Goal: Transaction & Acquisition: Download file/media

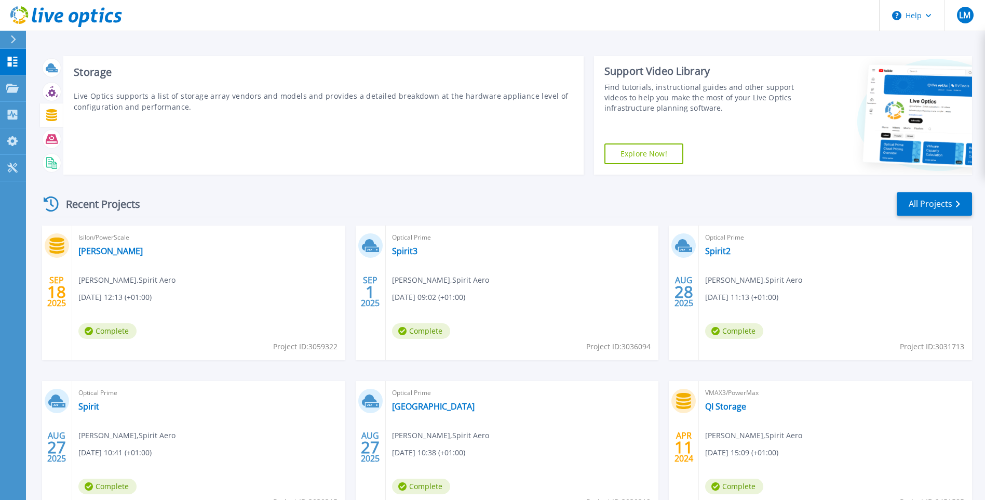
click at [49, 118] on icon at bounding box center [51, 115] width 11 height 12
click at [52, 115] on icon at bounding box center [51, 115] width 11 height 12
click at [50, 113] on icon at bounding box center [52, 115] width 12 height 12
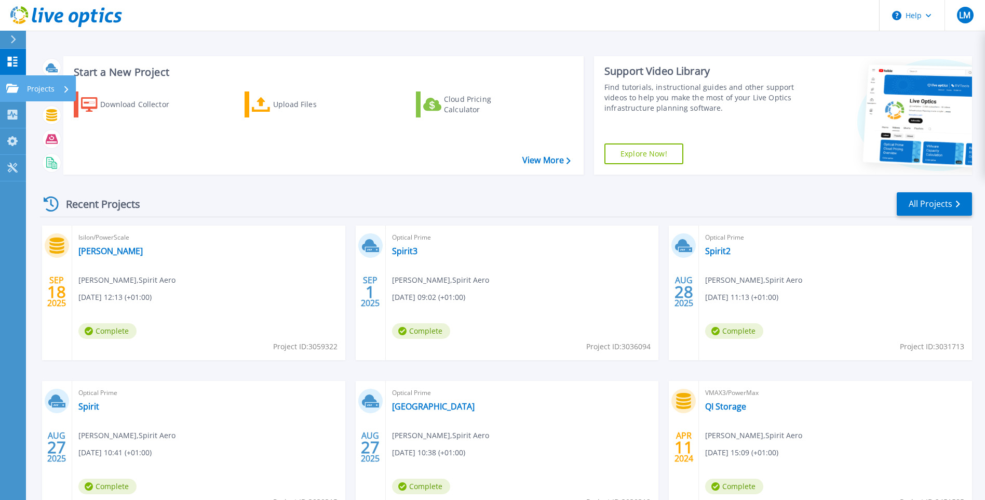
click at [51, 87] on p "Projects" at bounding box center [41, 88] width 28 height 27
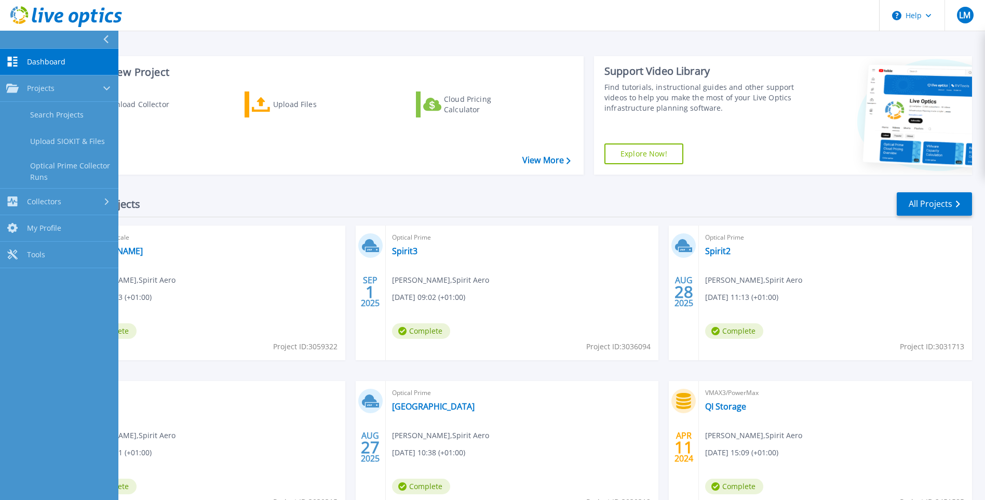
click at [199, 155] on div "Download Collector Upload Files Cloud Pricing Calculator" at bounding box center [321, 126] width 513 height 86
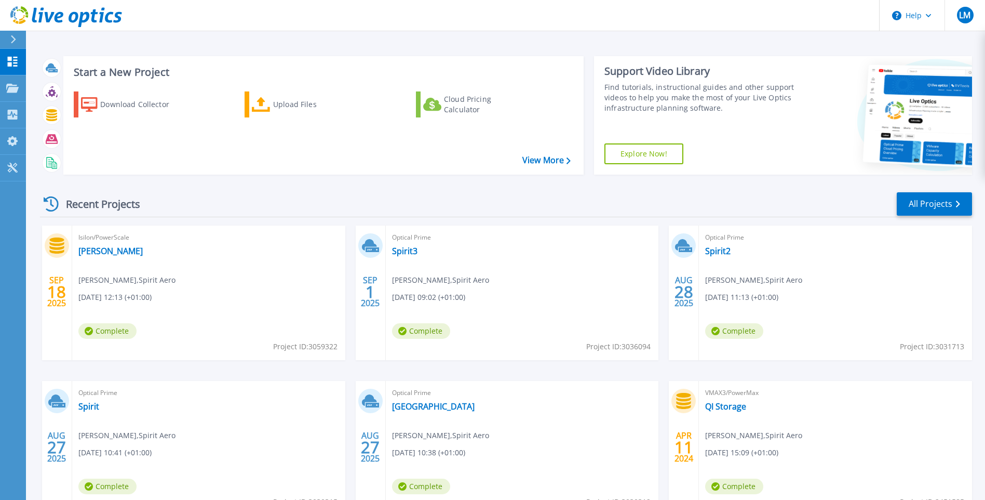
click at [199, 155] on div "Download Collector Upload Files Cloud Pricing Calculator" at bounding box center [321, 126] width 513 height 86
click at [38, 119] on p "Collectors" at bounding box center [44, 115] width 34 height 27
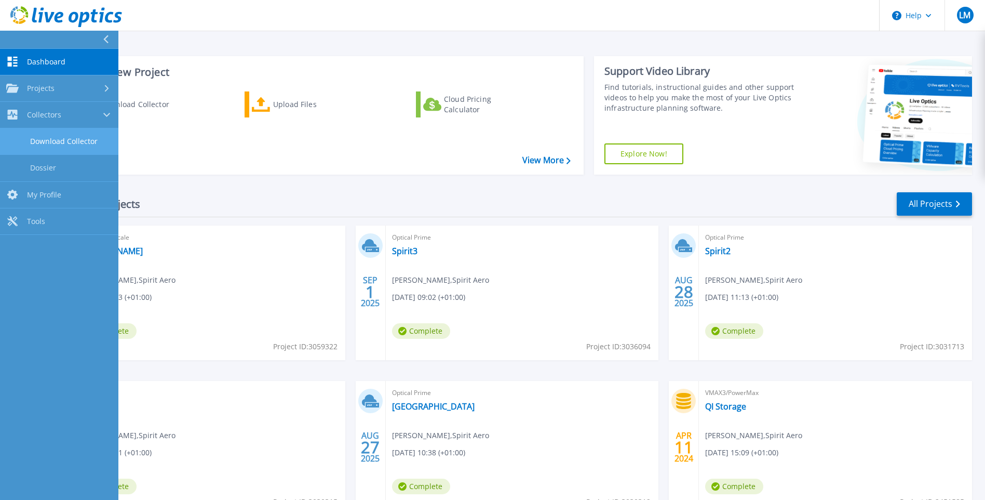
click at [88, 142] on link "Download Collector" at bounding box center [59, 141] width 118 height 26
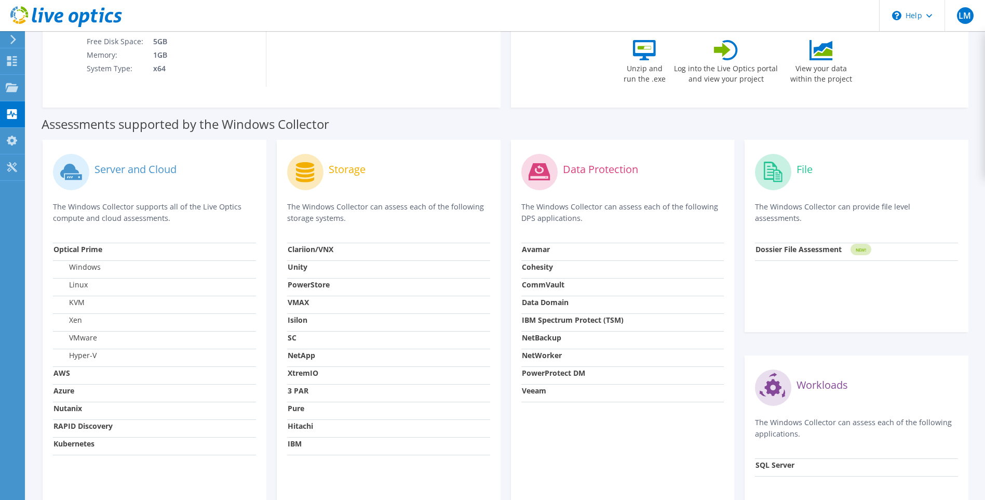
scroll to position [260, 0]
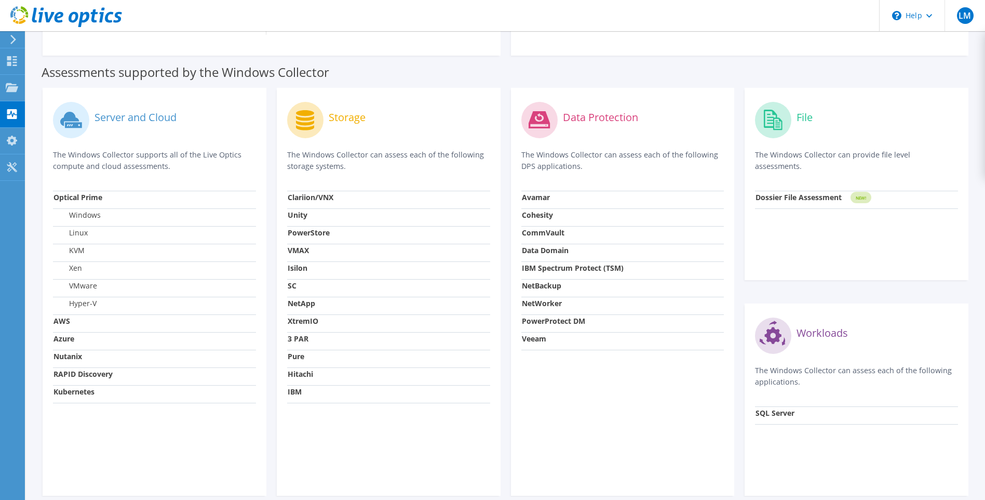
click at [297, 247] on strong "VMAX" at bounding box center [298, 250] width 21 height 10
click at [296, 250] on strong "VMAX" at bounding box center [298, 250] width 21 height 10
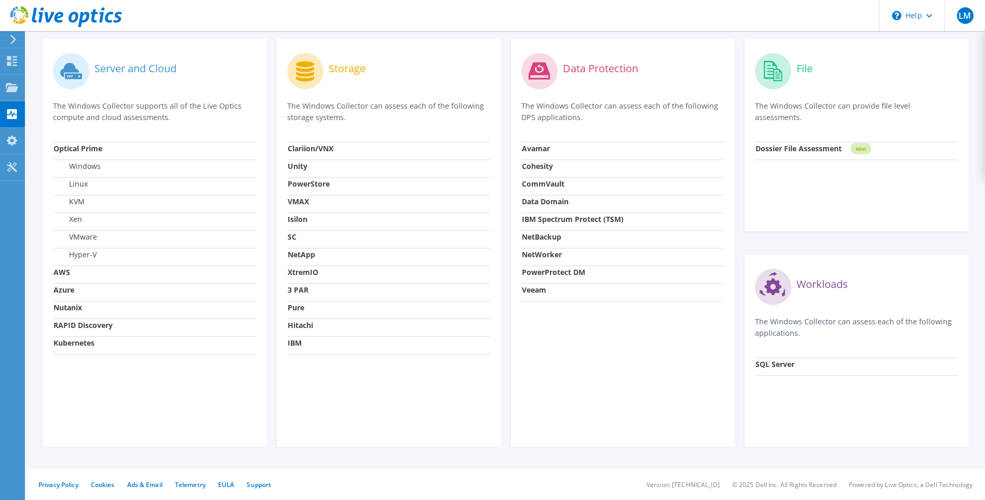
scroll to position [0, 0]
